Goal: Find specific page/section: Find specific page/section

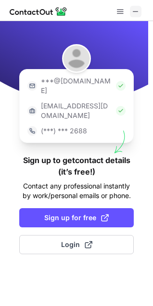
click at [138, 8] on span at bounding box center [135, 12] width 8 height 8
